Goal: Transaction & Acquisition: Subscribe to service/newsletter

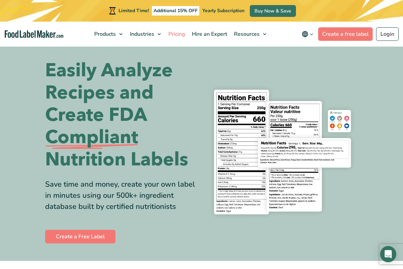
click at [175, 33] on span "Pricing" at bounding box center [177, 33] width 20 height 7
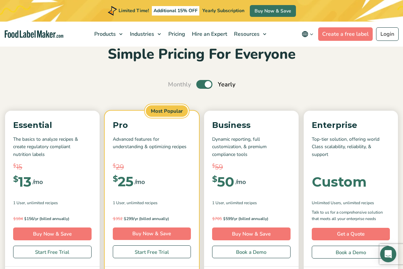
scroll to position [44, 0]
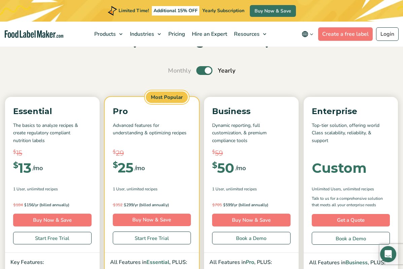
click at [205, 72] on label "Toggle" at bounding box center [205, 70] width 16 height 9
click at [174, 72] on input "Toggle" at bounding box center [172, 70] width 4 height 4
checkbox input "false"
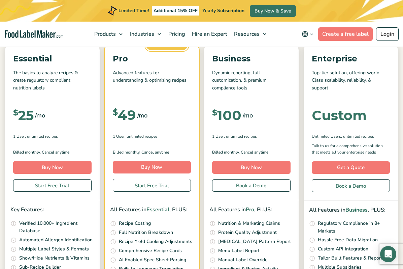
scroll to position [96, 0]
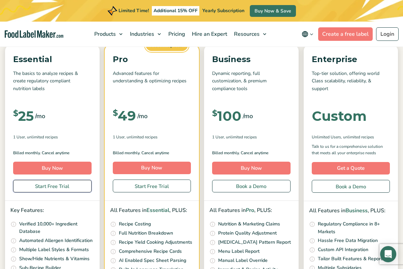
click at [66, 187] on link "Start Free Trial" at bounding box center [52, 186] width 79 height 13
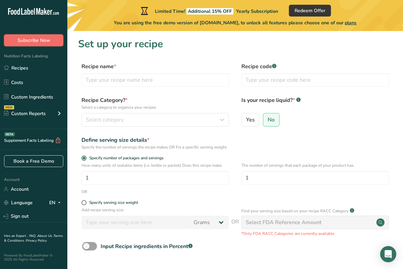
click at [46, 39] on span "Subscribe Now" at bounding box center [34, 40] width 33 height 7
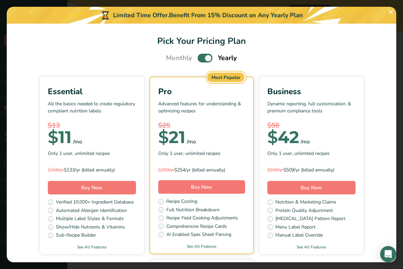
click at [208, 57] on span "Pick Your Pricing Plan Modal" at bounding box center [205, 58] width 15 height 8
click at [202, 57] on input "Pick Your Pricing Plan Modal" at bounding box center [200, 58] width 4 height 4
checkbox input "false"
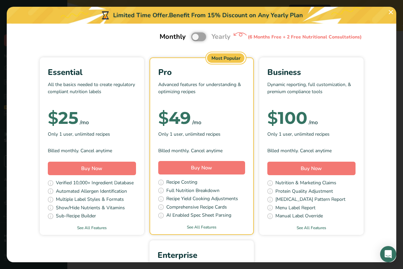
scroll to position [24, 0]
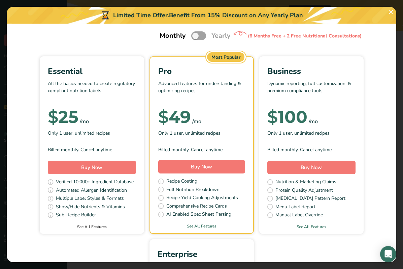
click at [89, 227] on link "See All Features" at bounding box center [92, 226] width 104 height 6
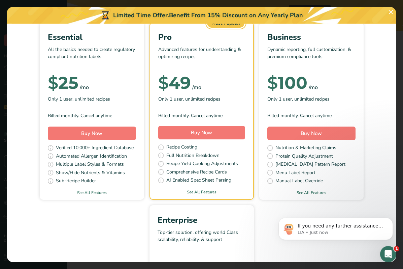
scroll to position [0, 0]
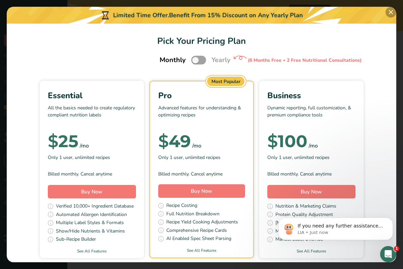
click at [392, 13] on button "Pick Your Pricing Plan Modal" at bounding box center [391, 12] width 11 height 11
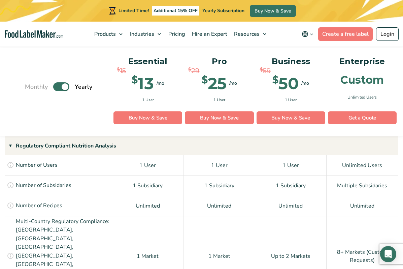
click at [64, 88] on label "Toggle" at bounding box center [61, 86] width 16 height 9
click at [31, 88] on input "Toggle" at bounding box center [28, 87] width 4 height 4
checkbox input "false"
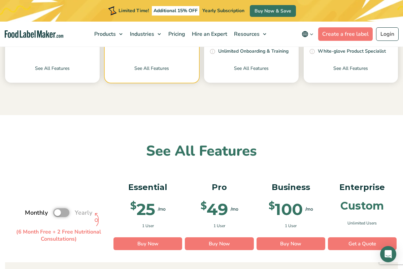
scroll to position [352, 0]
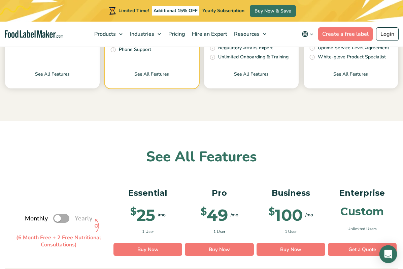
click at [391, 257] on icon "Open Intercom Messenger" at bounding box center [389, 253] width 8 height 9
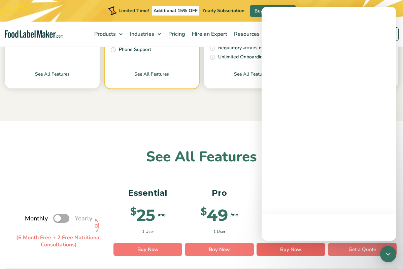
scroll to position [0, 0]
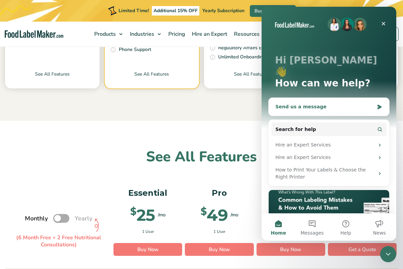
click at [325, 103] on div "Send us a message" at bounding box center [325, 106] width 99 height 7
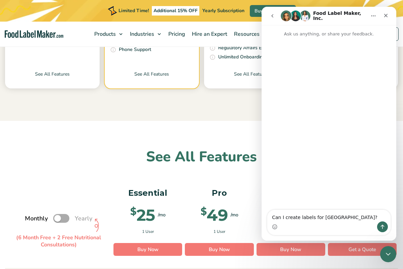
type textarea "Can I create labels for Dominican Republic?"
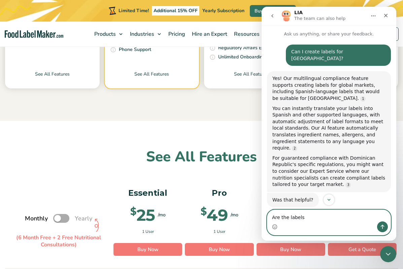
paste textarea "fully NORDOM 675–compliant"
type textarea "Are the labels fully NORDOM 675–compliant?"
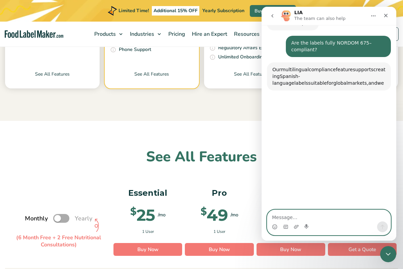
scroll to position [177, 0]
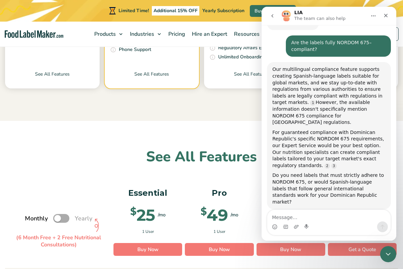
click at [387, 14] on icon "Close" at bounding box center [387, 16] width 4 height 4
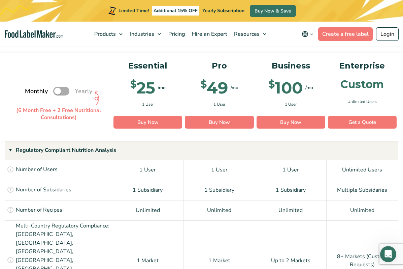
scroll to position [466, 0]
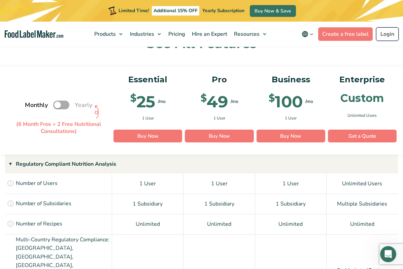
click at [390, 31] on link "Login" at bounding box center [388, 33] width 23 height 13
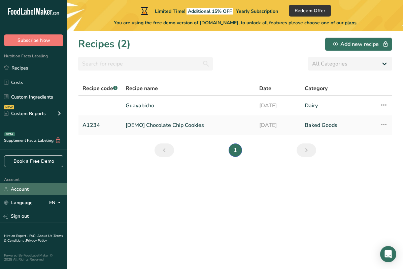
click at [24, 187] on link "Account" at bounding box center [33, 189] width 67 height 12
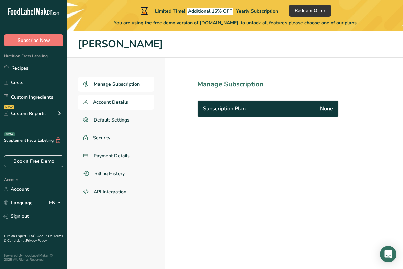
click at [125, 100] on span "Account Details" at bounding box center [110, 101] width 35 height 7
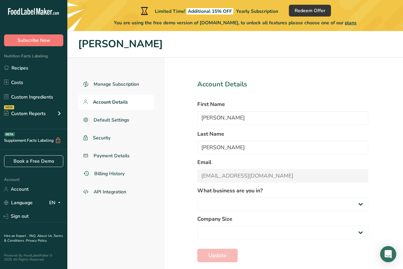
select select "1"
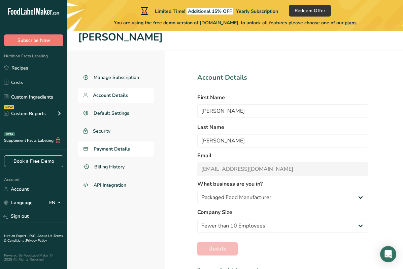
scroll to position [6, 0]
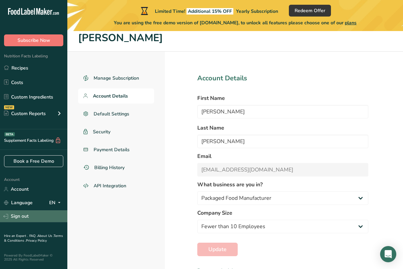
click at [24, 217] on link "Sign out" at bounding box center [33, 216] width 67 height 12
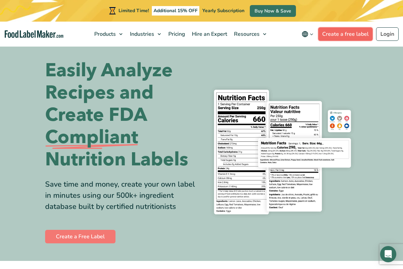
click at [352, 33] on link "Create a free label" at bounding box center [346, 33] width 55 height 13
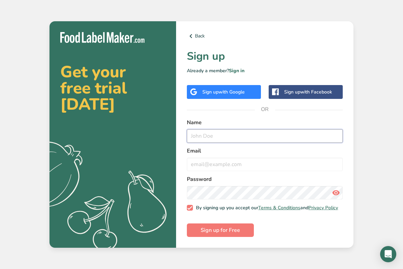
click at [240, 136] on input "text" at bounding box center [265, 135] width 156 height 13
type input "Helado Sin Reglas"
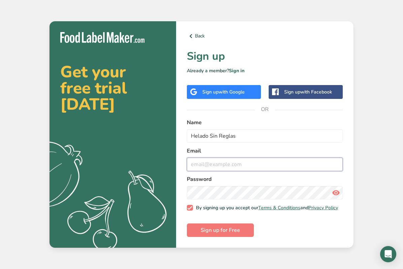
click at [232, 162] on input "email" at bounding box center [265, 163] width 156 height 13
type input "[EMAIL_ADDRESS][DOMAIN_NAME]"
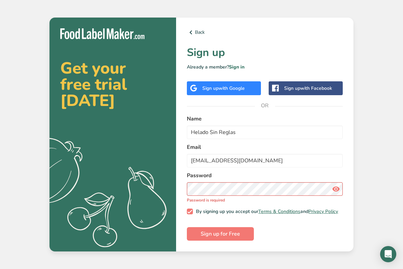
click at [340, 187] on icon at bounding box center [336, 189] width 8 height 12
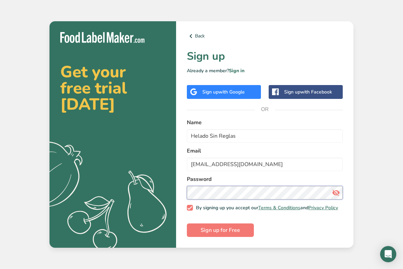
click at [169, 184] on section "Get your free trial [DATE] .a{fill:#f5f3ed;} Back Sign up Already a member? Sig…" at bounding box center [202, 134] width 304 height 227
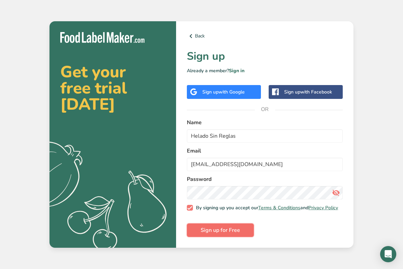
click at [219, 232] on span "Sign up for Free" at bounding box center [220, 230] width 39 height 8
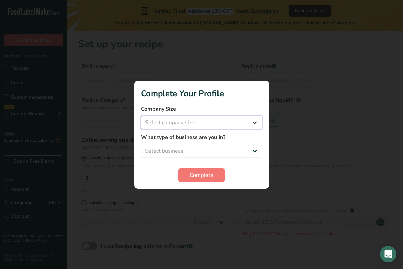
click at [218, 119] on select "Select company size Fewer than 10 Employees 10 to 50 Employees 51 to 500 Employ…" at bounding box center [201, 122] width 121 height 13
select select "1"
click at [141, 116] on select "Select company size Fewer than 10 Employees 10 to 50 Employees 51 to 500 Employ…" at bounding box center [201, 122] width 121 height 13
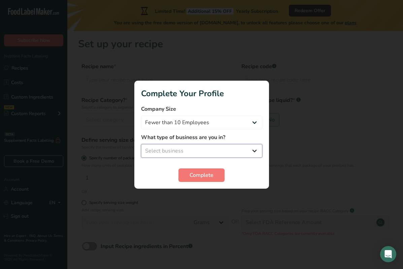
click at [207, 152] on select "Select business Packaged Food Manufacturer Restaurant & Cafe Bakery Meal Plans …" at bounding box center [201, 150] width 121 height 13
select select "8"
click at [141, 144] on select "Select business Packaged Food Manufacturer Restaurant & Cafe Bakery Meal Plans …" at bounding box center [201, 150] width 121 height 13
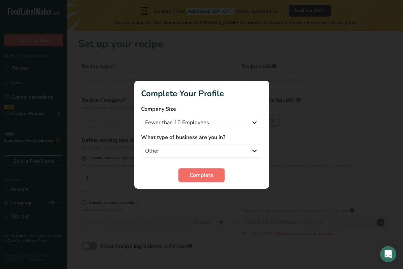
click at [208, 174] on span "Complete" at bounding box center [202, 175] width 24 height 8
